Goal: Information Seeking & Learning: Learn about a topic

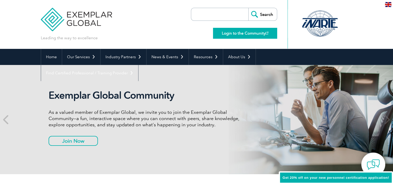
click at [241, 31] on link "Login to the Community" at bounding box center [245, 33] width 64 height 11
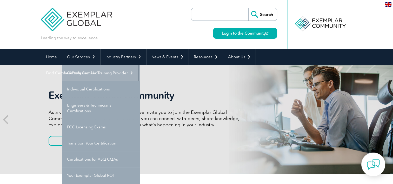
click at [89, 76] on link "Getting Certified" at bounding box center [101, 73] width 78 height 16
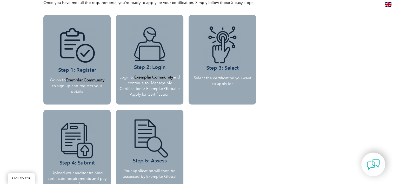
scroll to position [480, 0]
